Goal: Transaction & Acquisition: Book appointment/travel/reservation

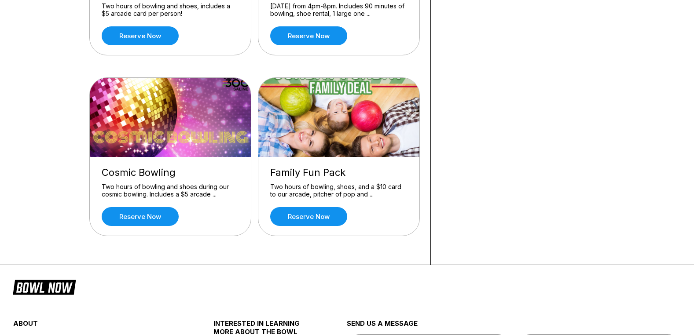
scroll to position [176, 0]
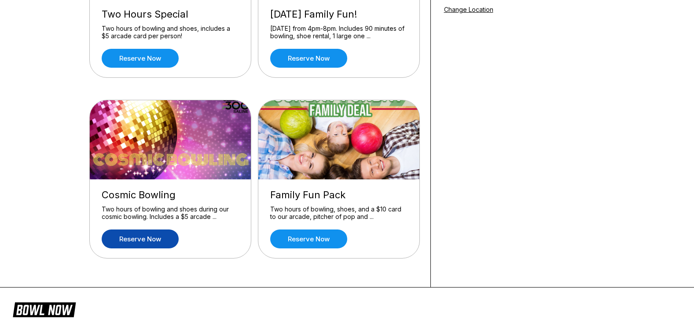
click at [154, 236] on link "Reserve now" at bounding box center [140, 239] width 77 height 19
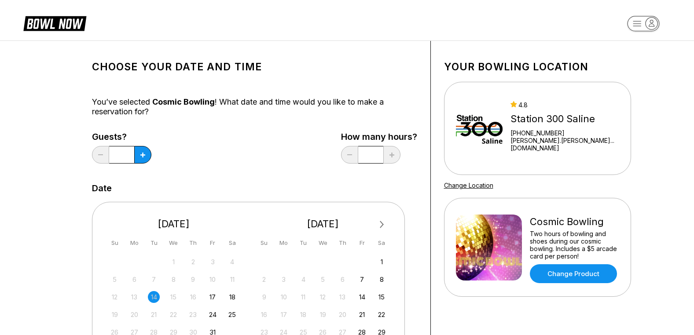
scroll to position [132, 0]
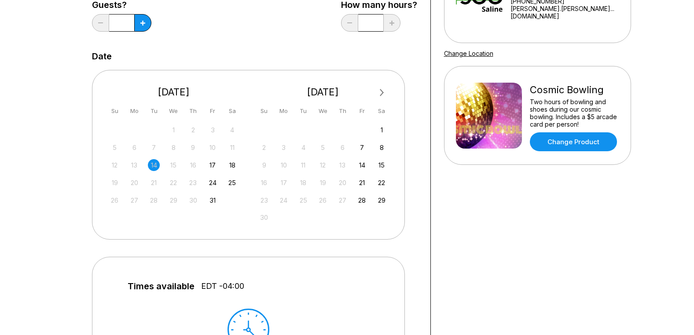
click at [381, 91] on span "Next Month" at bounding box center [381, 93] width 0 height 10
click at [361, 150] on div "12" at bounding box center [362, 148] width 12 height 12
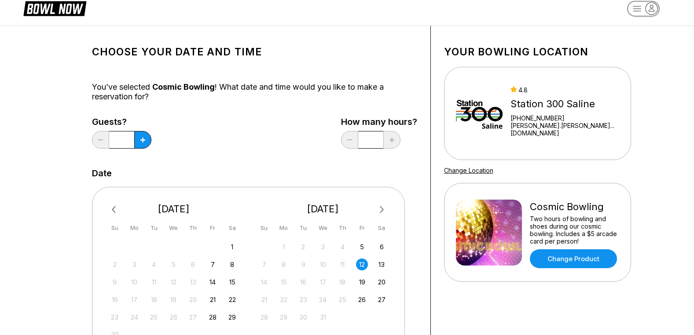
scroll to position [0, 0]
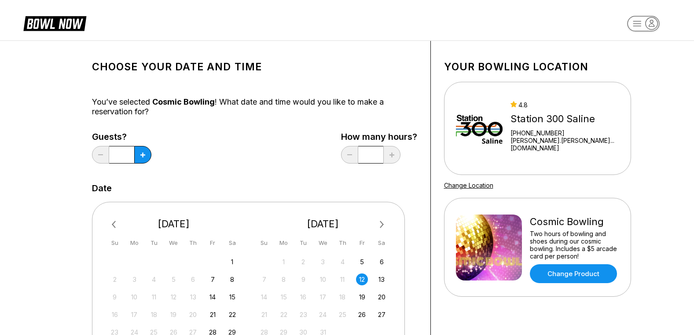
click at [59, 20] on icon at bounding box center [54, 23] width 63 height 17
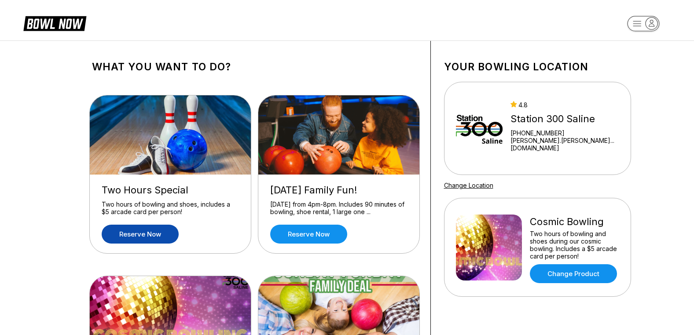
click at [136, 235] on link "Reserve now" at bounding box center [140, 234] width 77 height 19
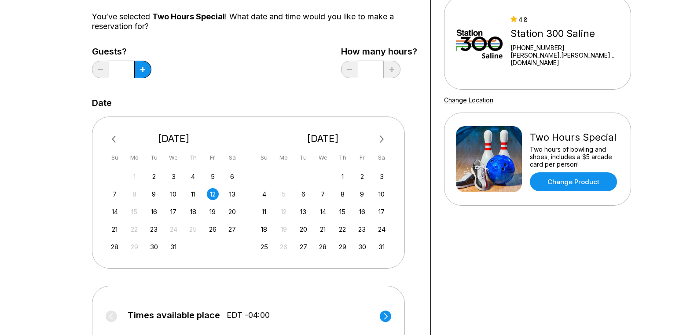
scroll to position [88, 0]
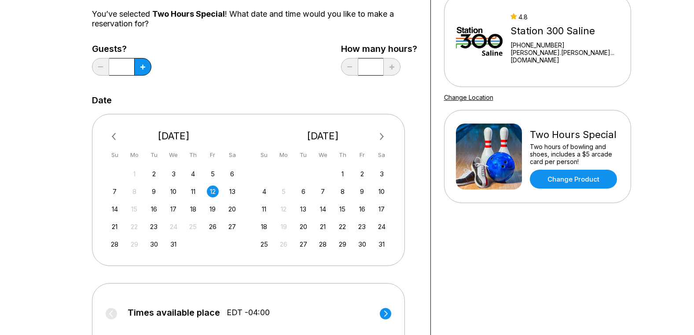
click at [213, 189] on div "12" at bounding box center [213, 192] width 12 height 12
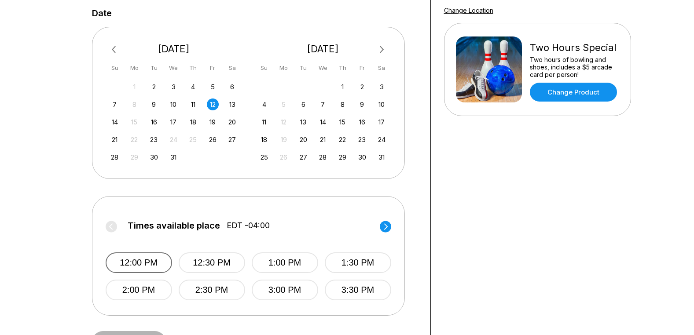
scroll to position [0, 0]
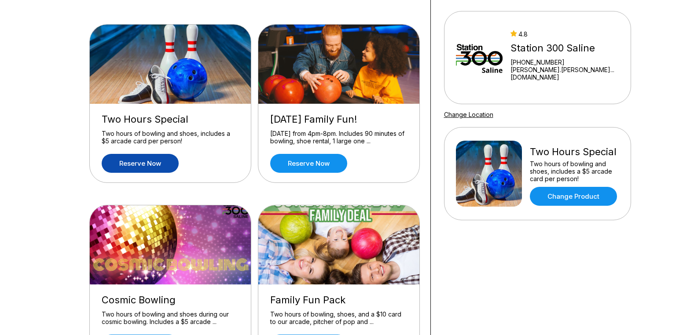
scroll to position [132, 0]
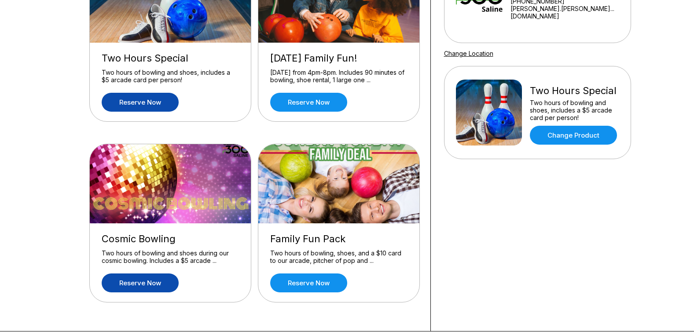
click at [125, 284] on link "Reserve now" at bounding box center [140, 283] width 77 height 19
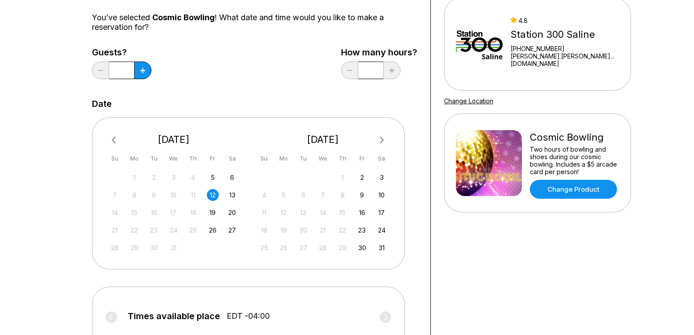
scroll to position [88, 0]
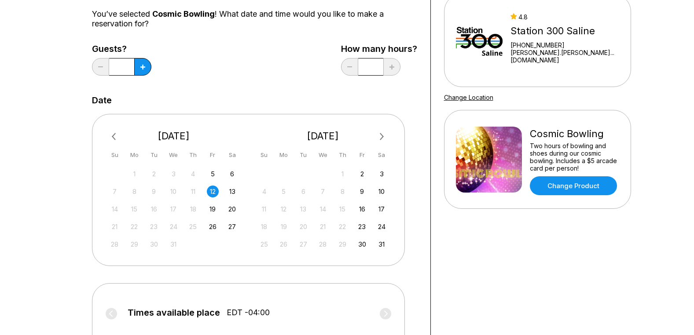
click at [212, 190] on div "12" at bounding box center [213, 192] width 12 height 12
click at [141, 67] on icon at bounding box center [142, 67] width 5 height 5
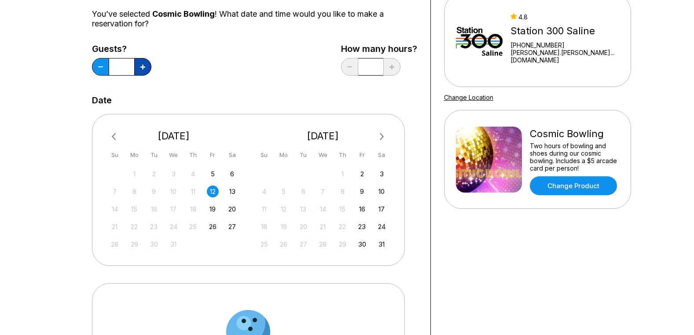
click at [141, 67] on icon at bounding box center [142, 67] width 5 height 5
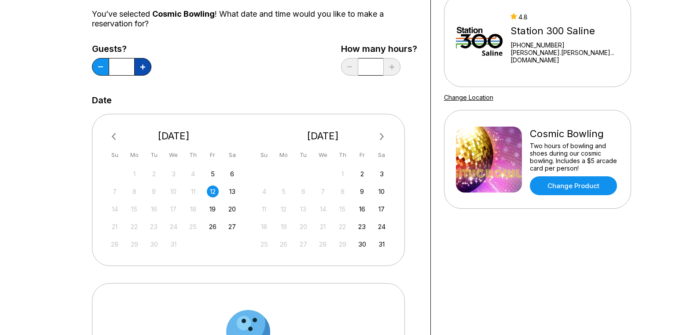
click at [141, 67] on icon at bounding box center [142, 67] width 5 height 5
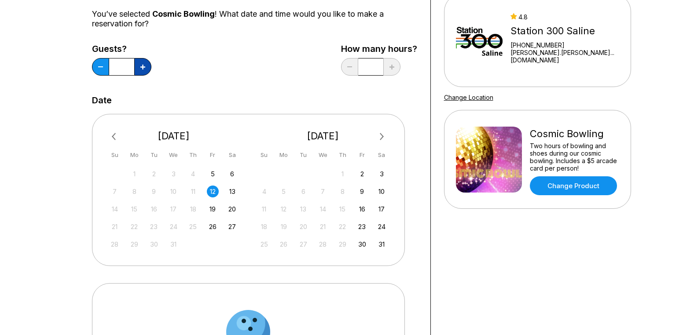
click at [141, 67] on icon at bounding box center [142, 67] width 5 height 5
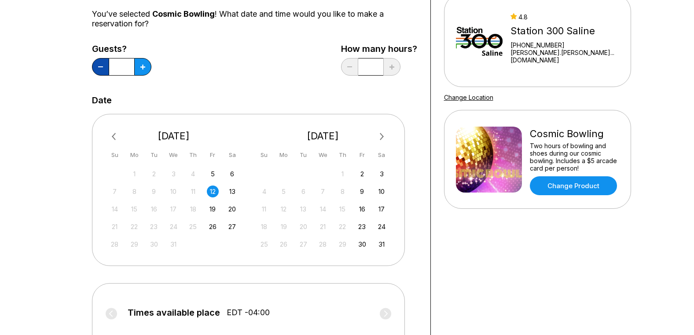
click at [103, 64] on button at bounding box center [100, 67] width 17 height 18
type input "**"
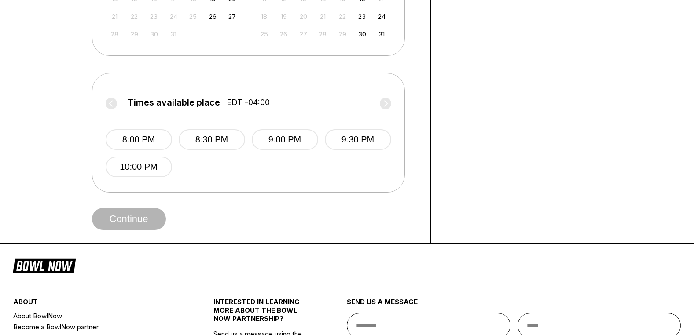
scroll to position [308, 0]
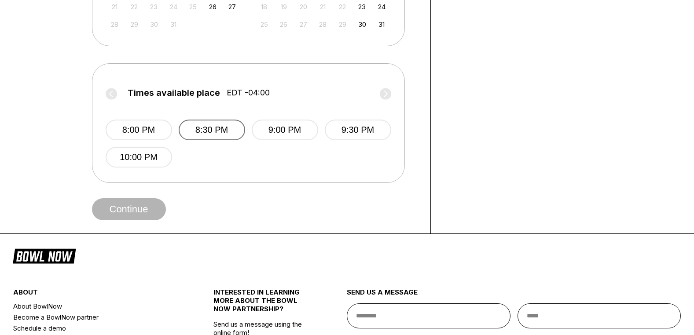
click at [200, 128] on button "8:30 PM" at bounding box center [212, 130] width 66 height 21
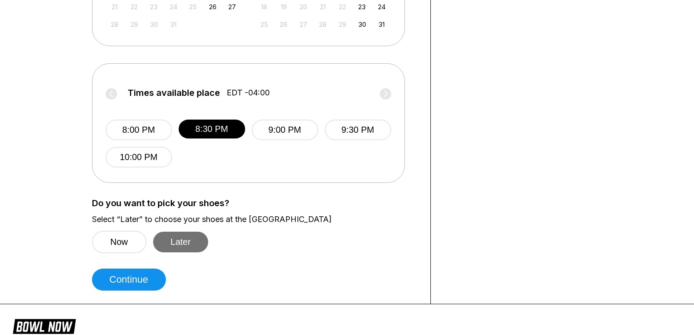
click at [177, 242] on button "Later" at bounding box center [180, 242] width 55 height 21
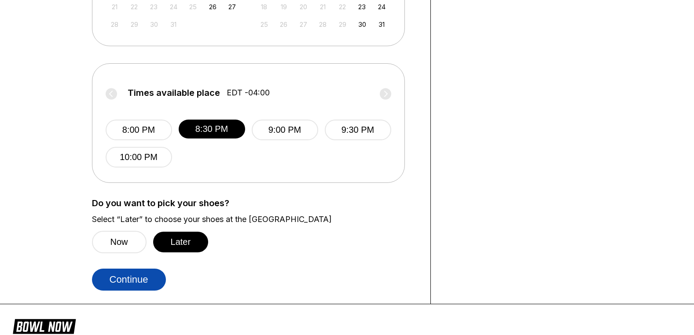
click at [135, 285] on button "Continue" at bounding box center [129, 280] width 74 height 22
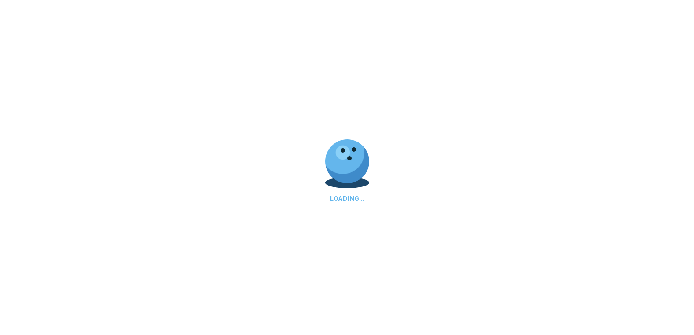
select select "**"
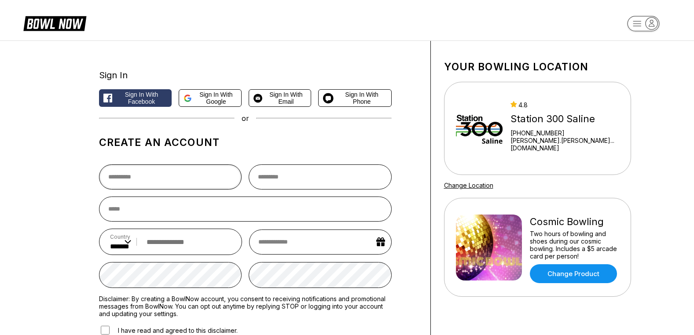
click at [154, 182] on input "text" at bounding box center [170, 177] width 143 height 25
click at [88, 155] on div "Sign In Sign in with Facebook Sign in with Google Sign in with Email Sign in wi…" at bounding box center [255, 235] width 352 height 388
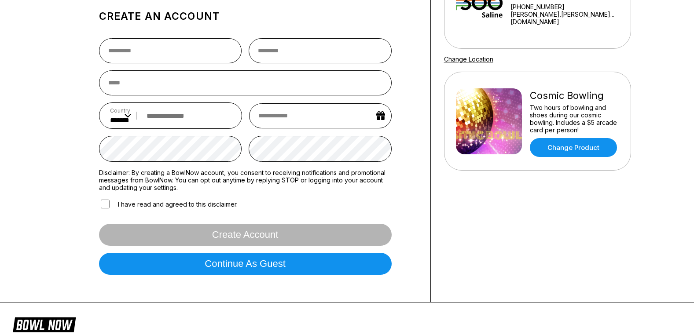
scroll to position [176, 0]
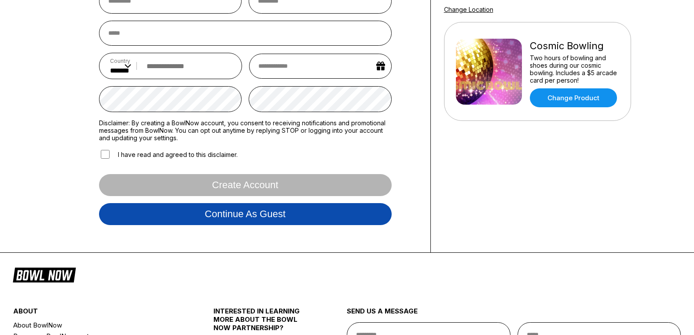
click at [132, 219] on button "Continue as guest" at bounding box center [245, 214] width 293 height 22
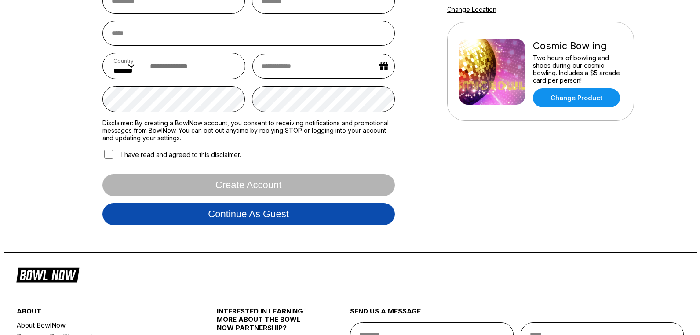
scroll to position [165, 0]
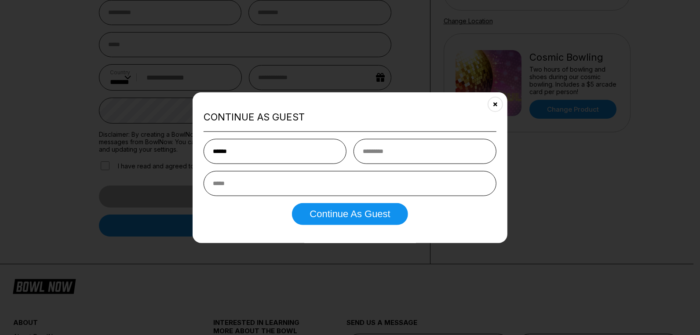
type input "******"
click at [388, 155] on input "text" at bounding box center [425, 151] width 143 height 25
type input "******"
click at [293, 182] on input "email" at bounding box center [350, 183] width 293 height 25
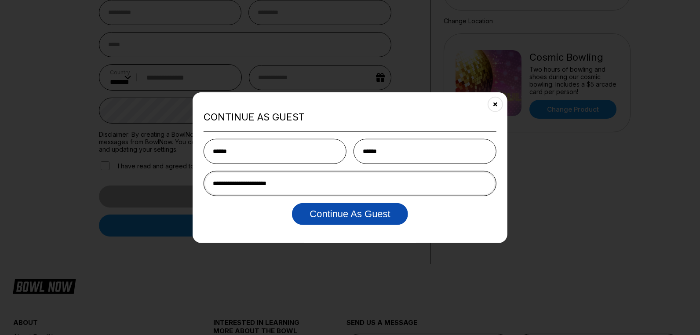
type input "**********"
click at [325, 208] on button "Continue as Guest" at bounding box center [350, 214] width 116 height 22
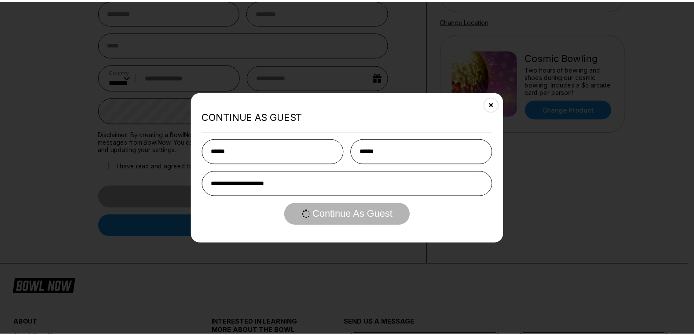
scroll to position [0, 0]
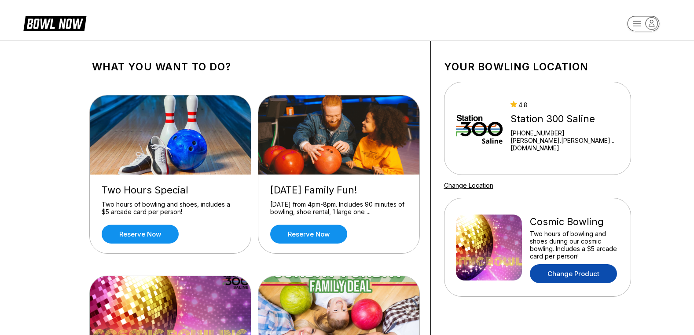
click at [568, 274] on link "Change Product" at bounding box center [573, 273] width 87 height 19
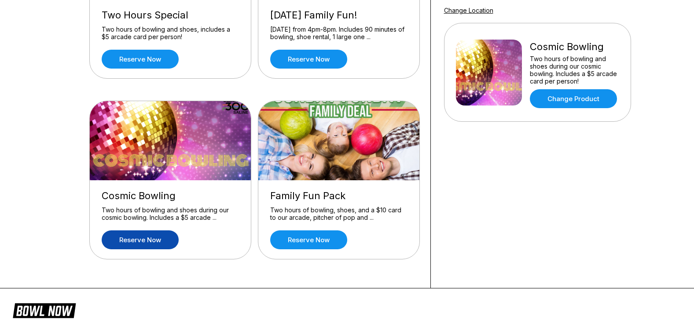
scroll to position [176, 0]
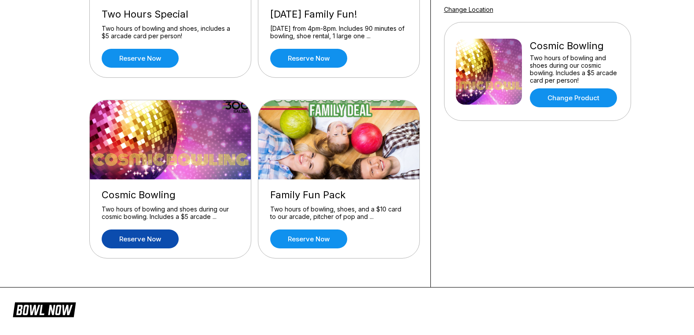
click at [158, 241] on link "Reserve now" at bounding box center [140, 239] width 77 height 19
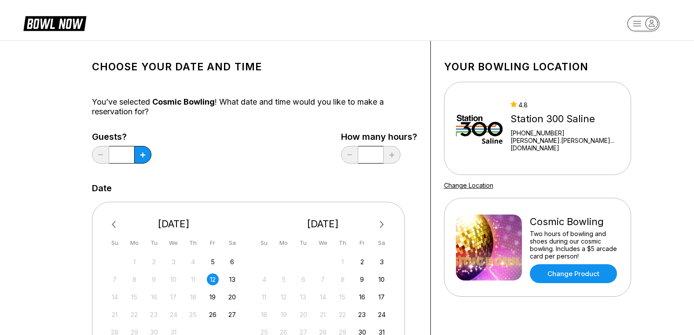
click at [214, 278] on div "12" at bounding box center [213, 280] width 12 height 12
